Goal: Check status

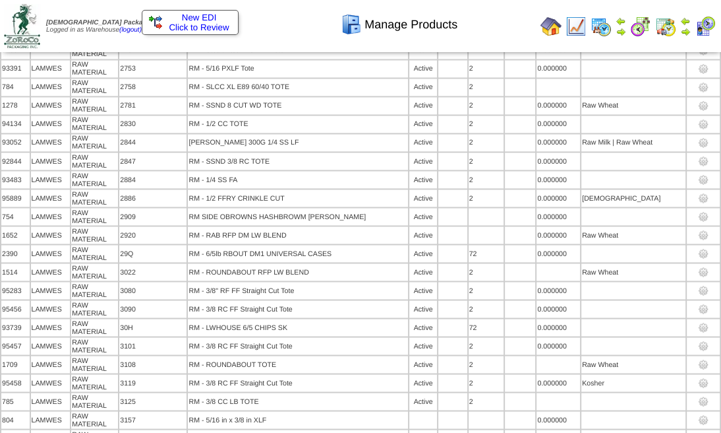
scroll to position [1466, 0]
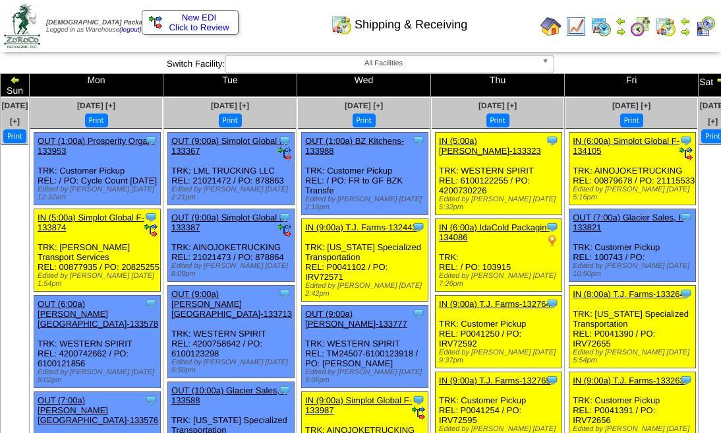
scroll to position [439, 0]
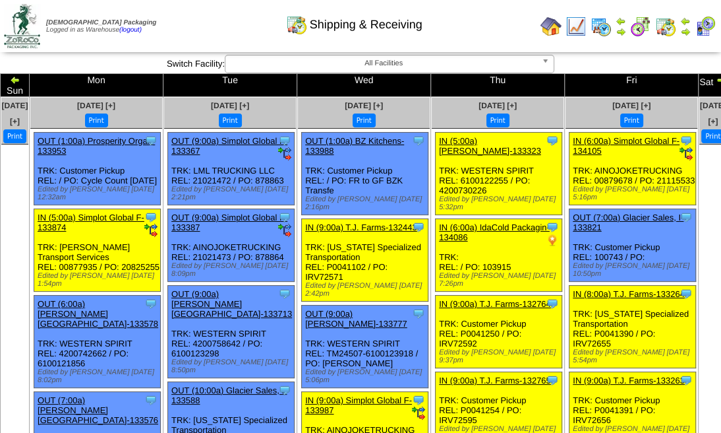
click at [26, 80] on td "Sun" at bounding box center [15, 85] width 29 height 23
click at [20, 80] on img at bounding box center [15, 80] width 11 height 11
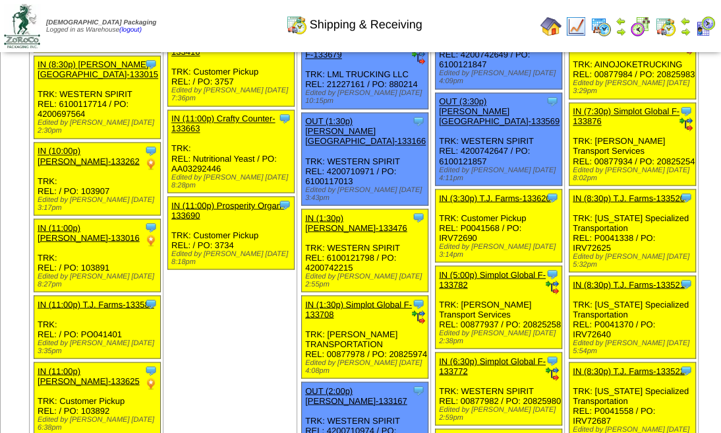
scroll to position [1319, 0]
